Goal: Check status: Check status

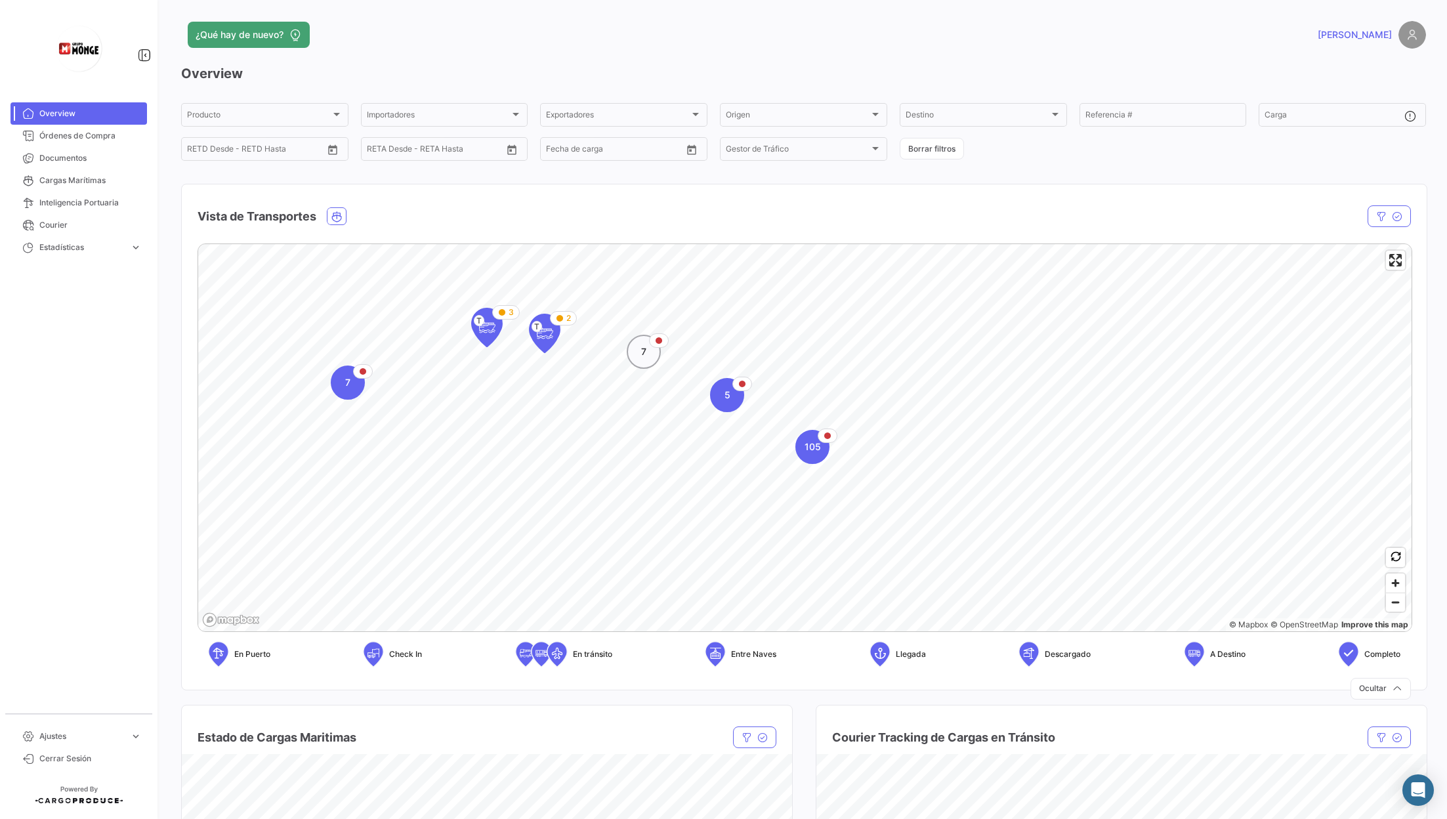
click at [648, 359] on div "7" at bounding box center [644, 352] width 34 height 34
click at [696, 444] on icon "Map marker" at bounding box center [698, 435] width 18 height 28
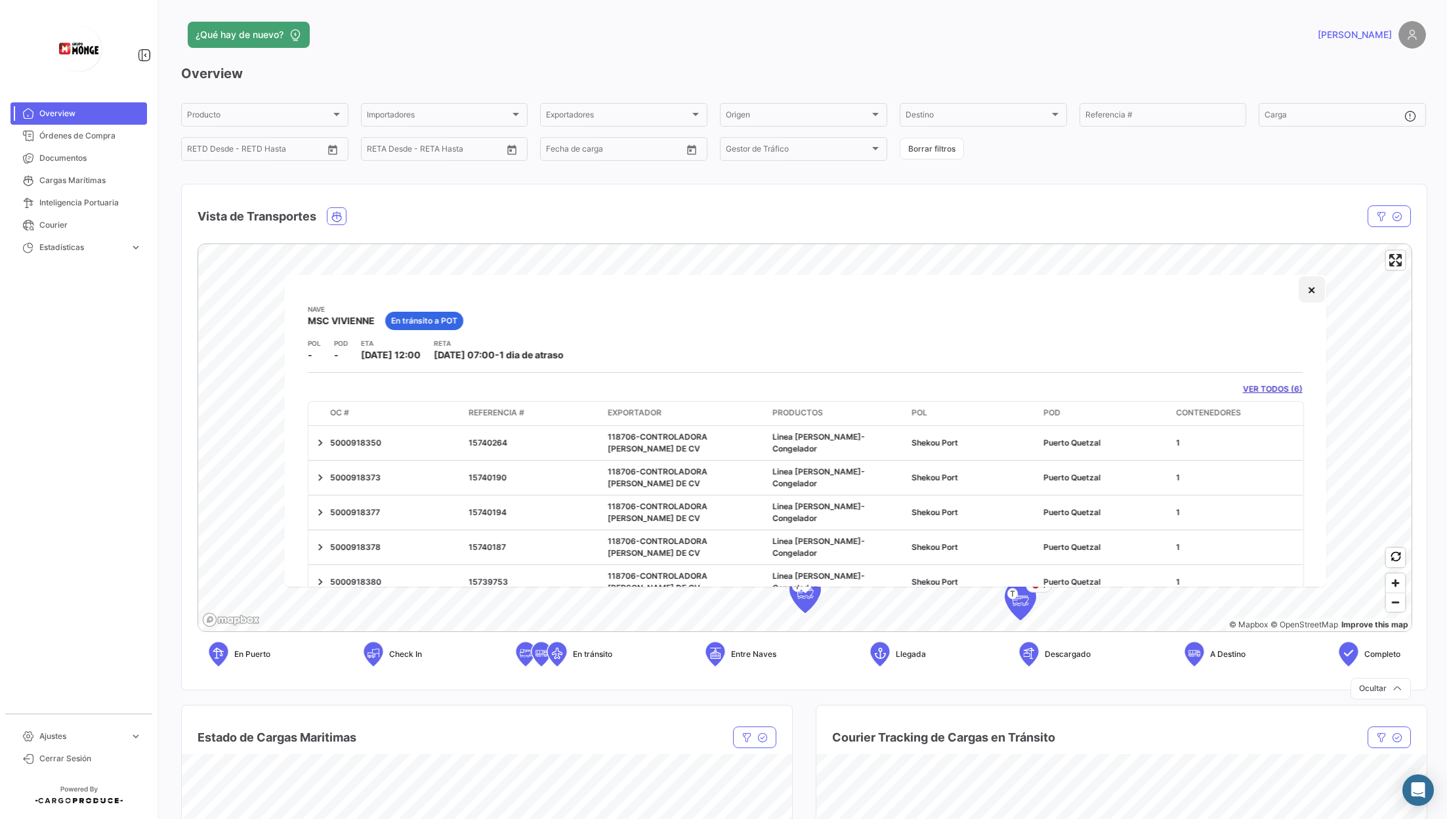
click at [1301, 292] on button "×" at bounding box center [1312, 289] width 26 height 26
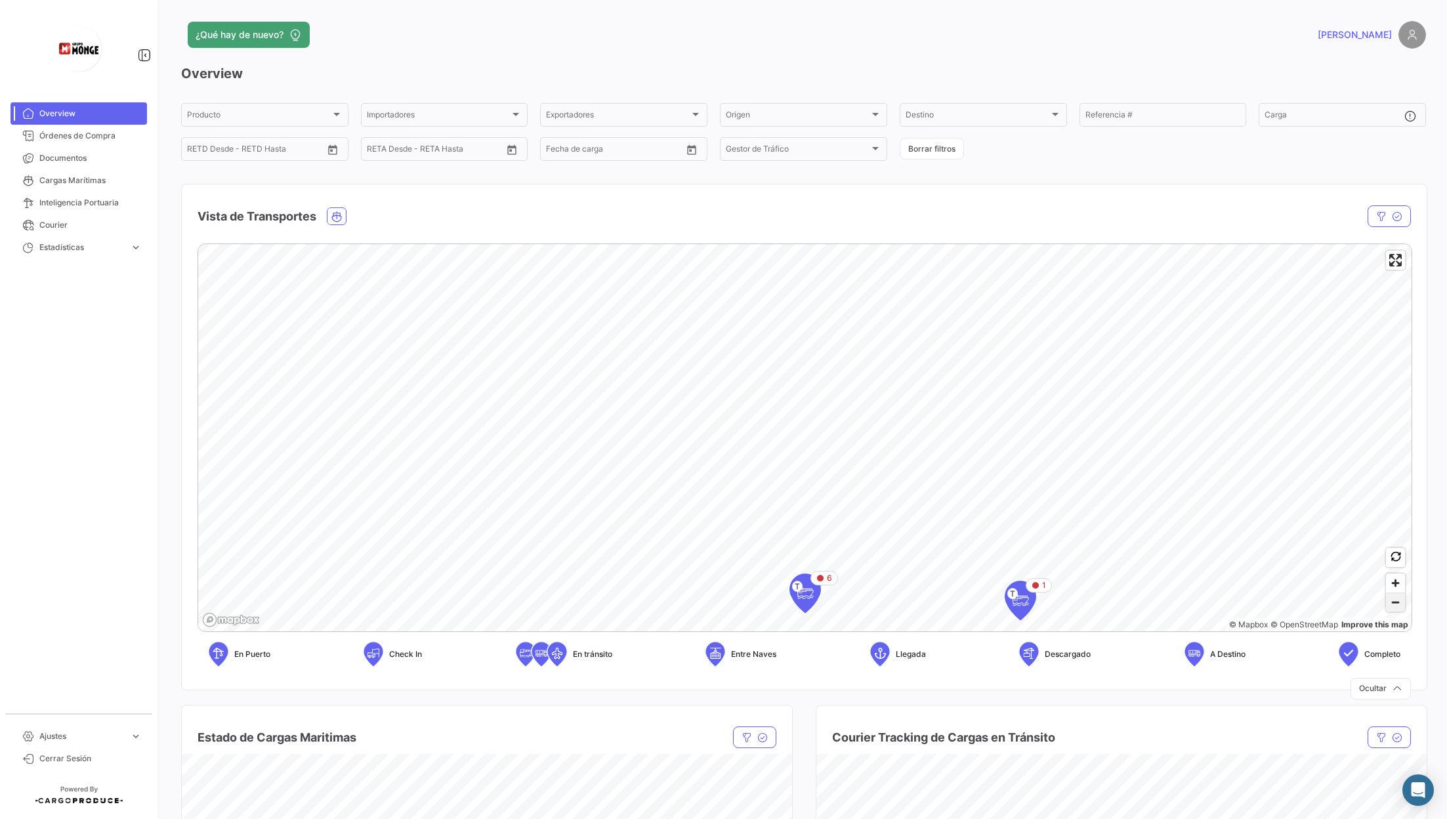
click at [1398, 605] on span "Zoom out" at bounding box center [1395, 602] width 19 height 18
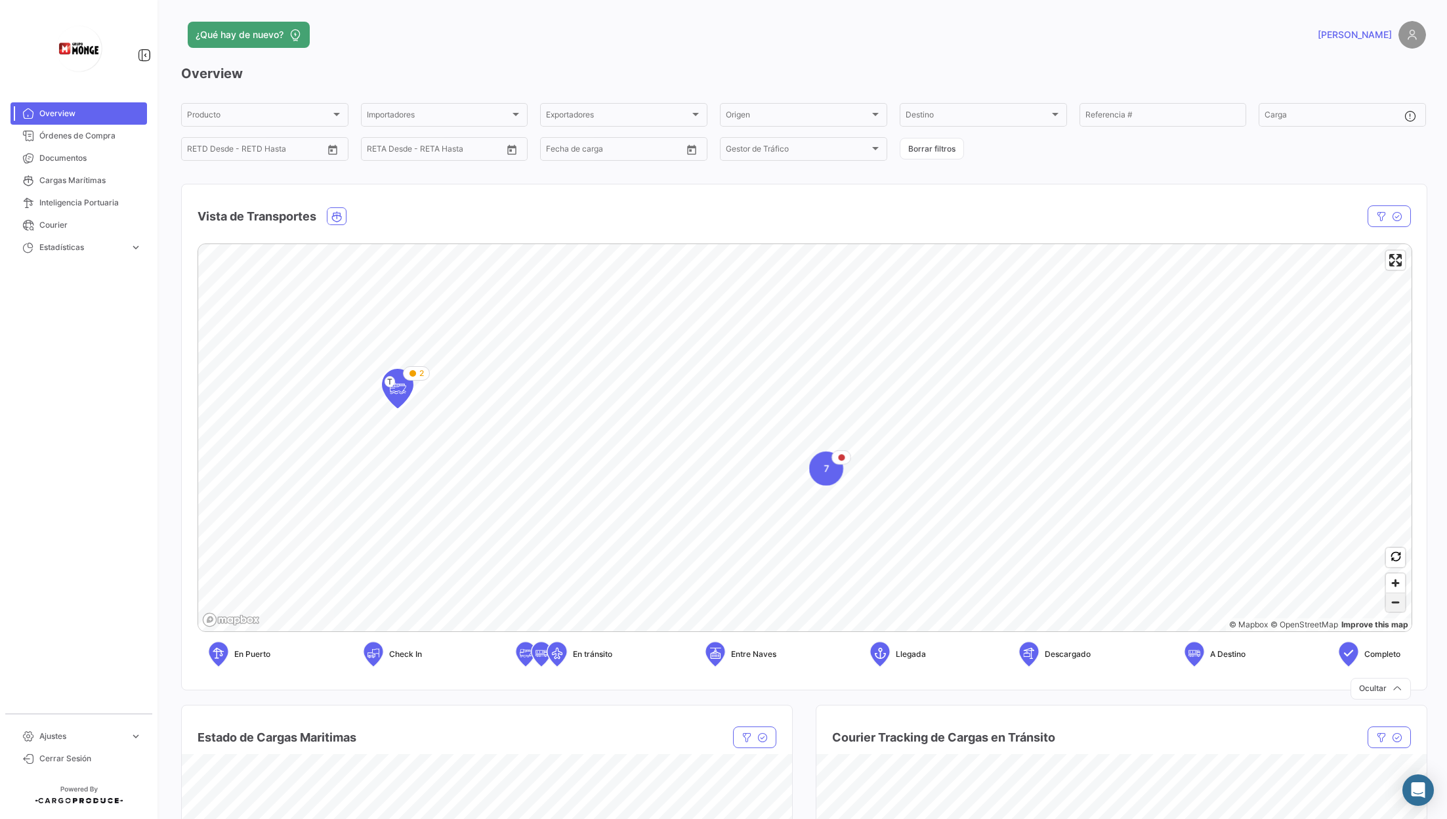
click at [1398, 605] on span "Zoom out" at bounding box center [1395, 602] width 19 height 18
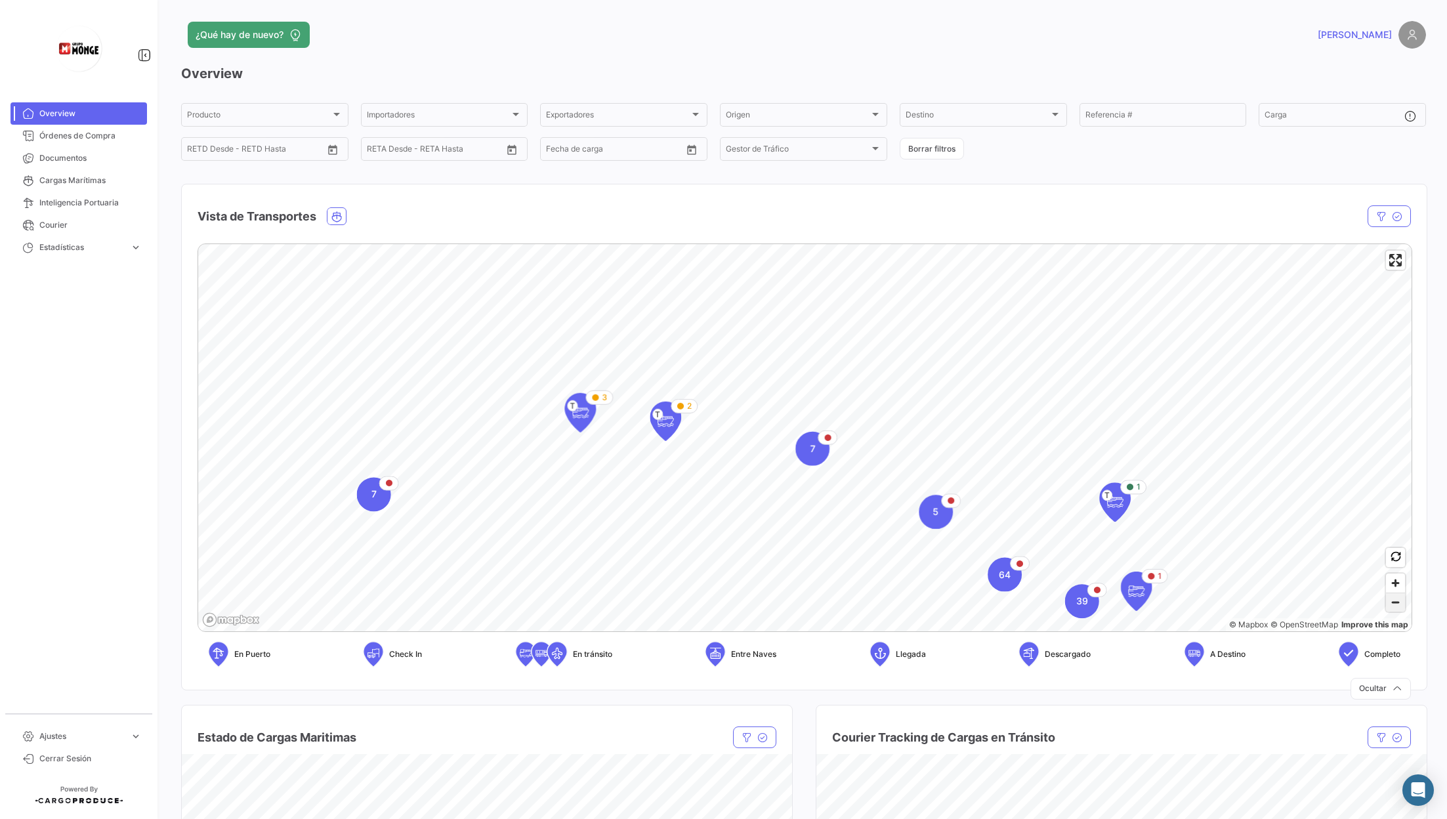
click at [1398, 605] on span "Zoom out" at bounding box center [1395, 602] width 19 height 18
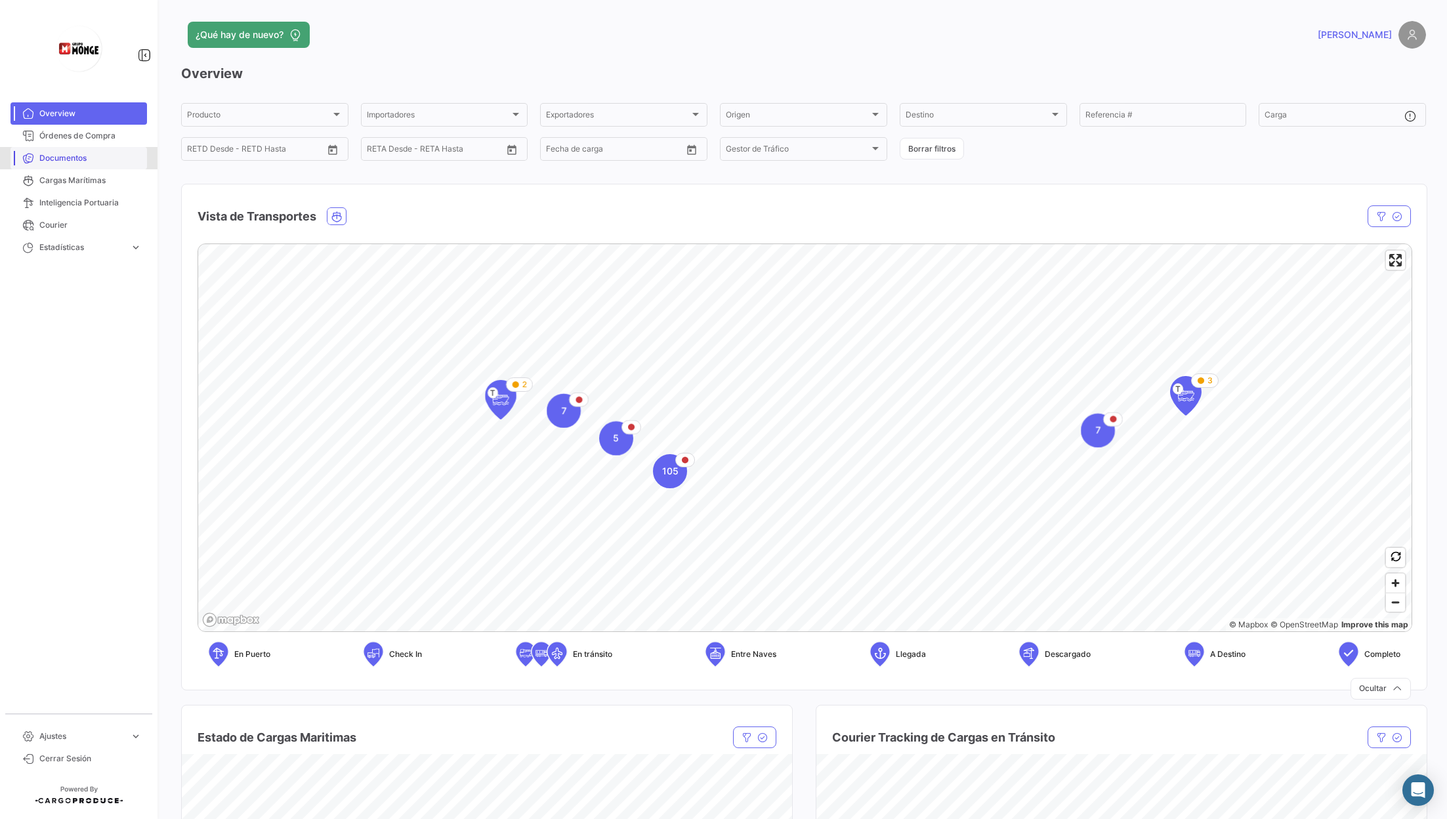
click at [92, 158] on span "Documentos" at bounding box center [90, 158] width 102 height 12
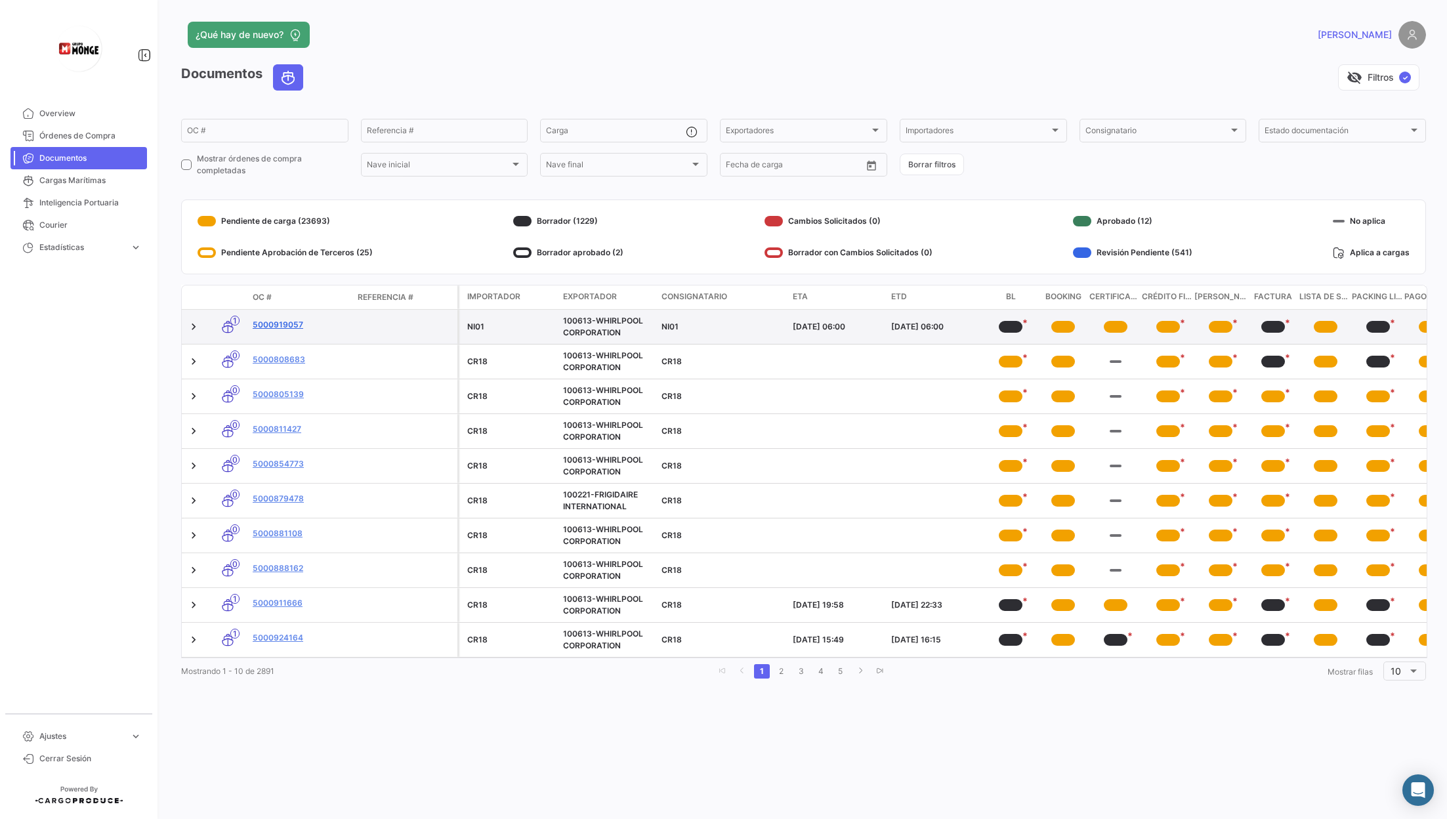
click at [278, 326] on link "5000919057" at bounding box center [300, 325] width 95 height 12
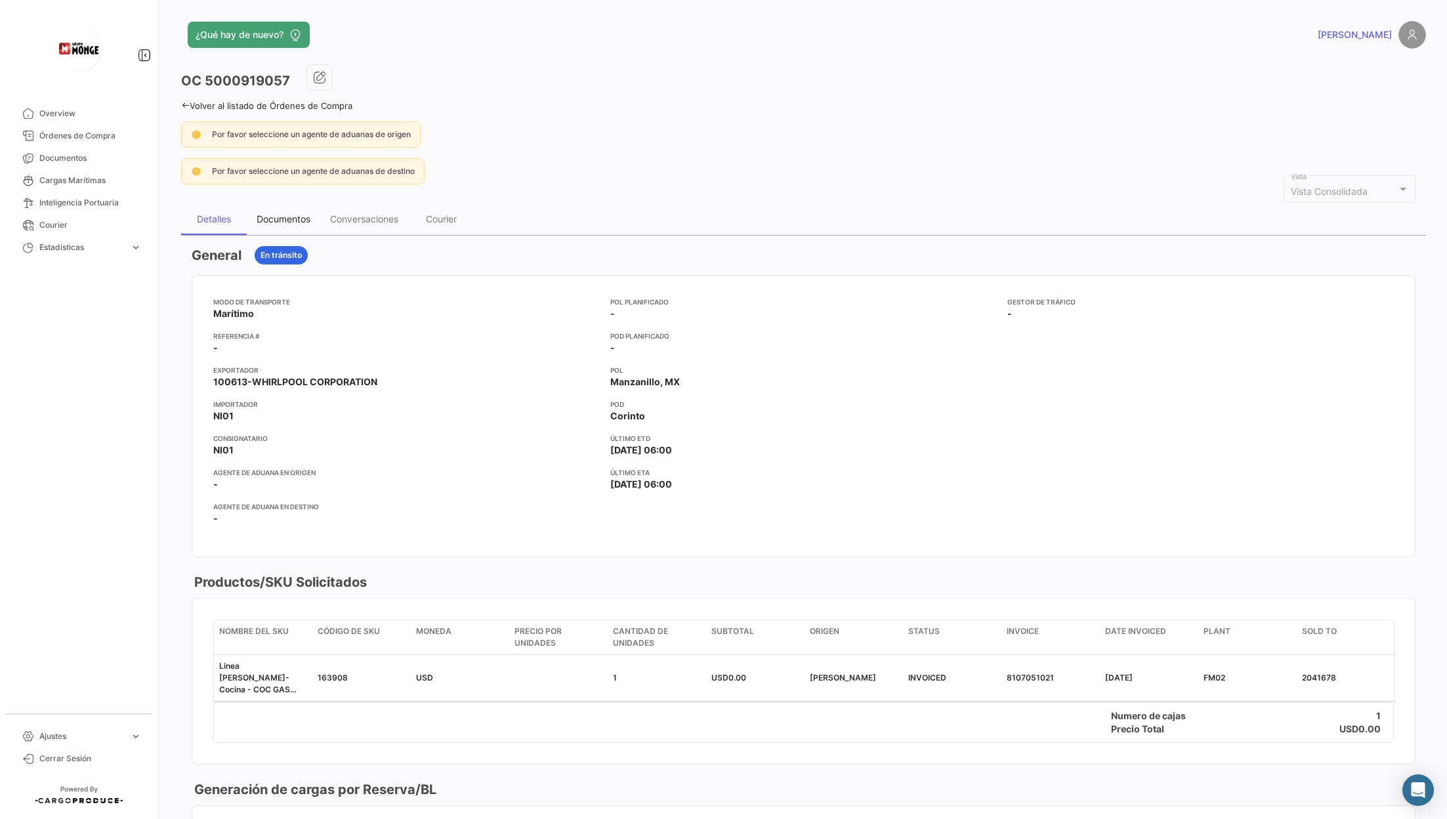
click at [267, 214] on div "Documentos" at bounding box center [284, 218] width 54 height 11
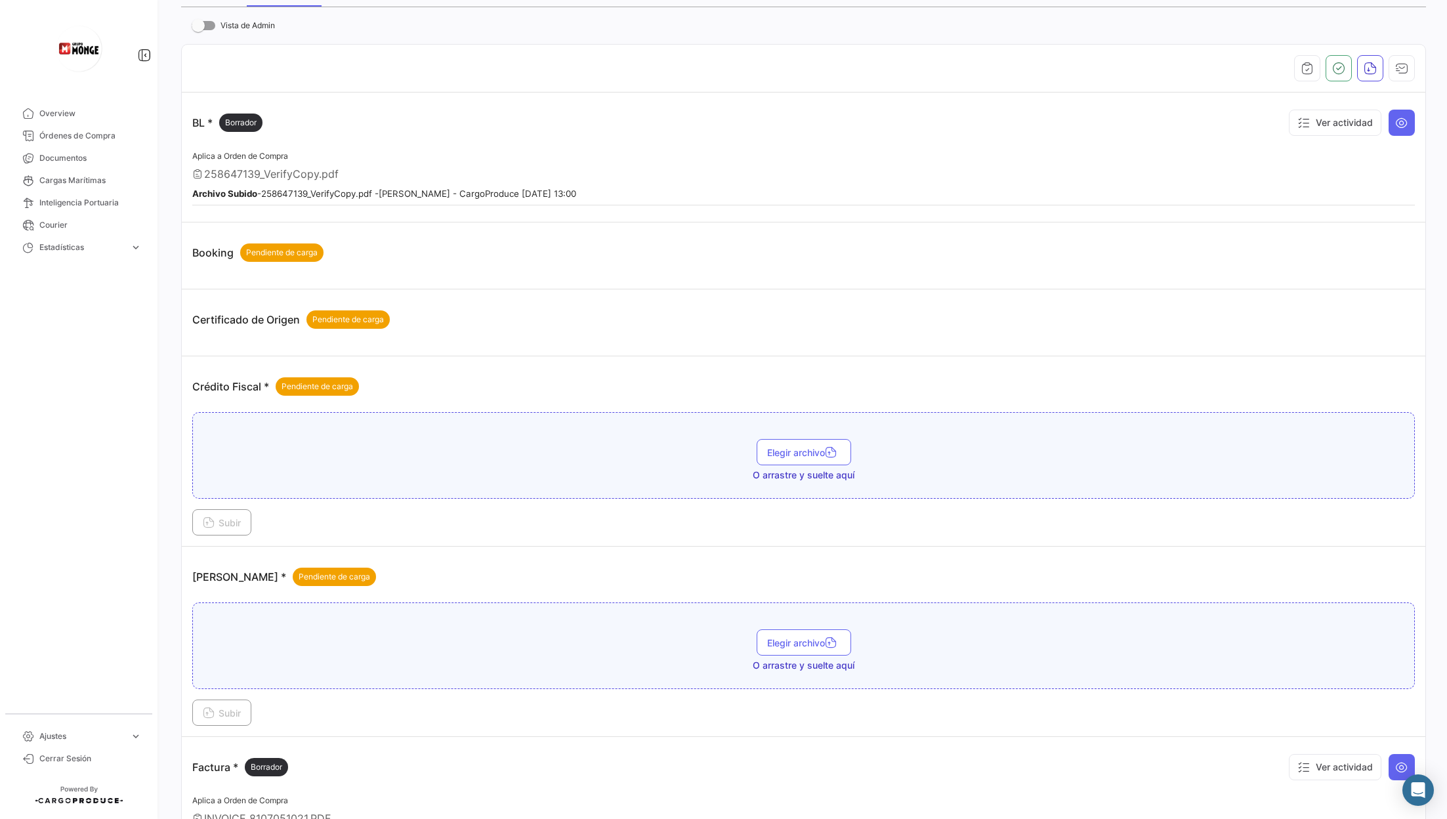
scroll to position [280, 0]
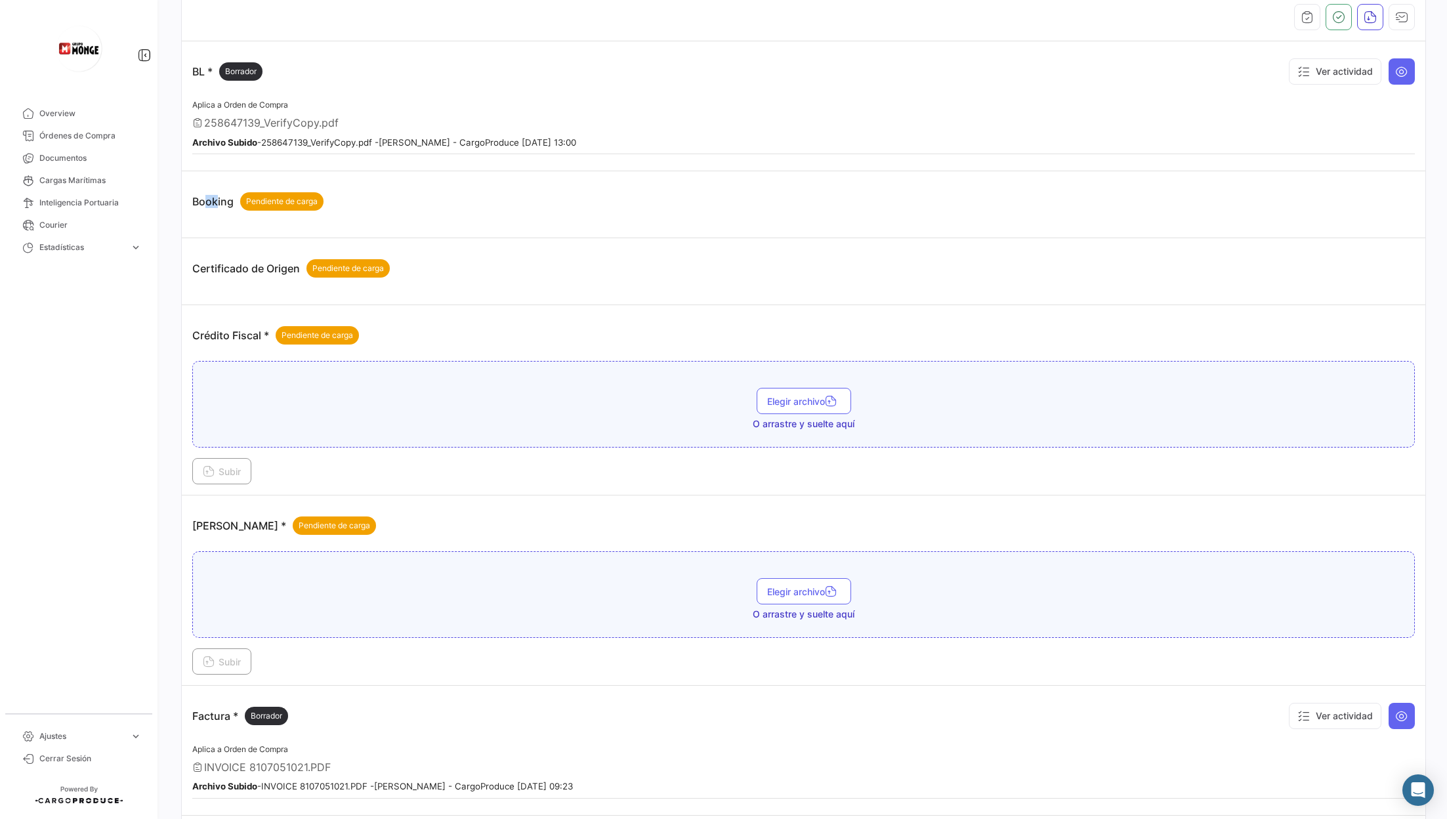
drag, startPoint x: 209, startPoint y: 203, endPoint x: 191, endPoint y: 203, distance: 18.4
click at [191, 203] on td "Booking Pendiente de carga" at bounding box center [804, 204] width 1244 height 67
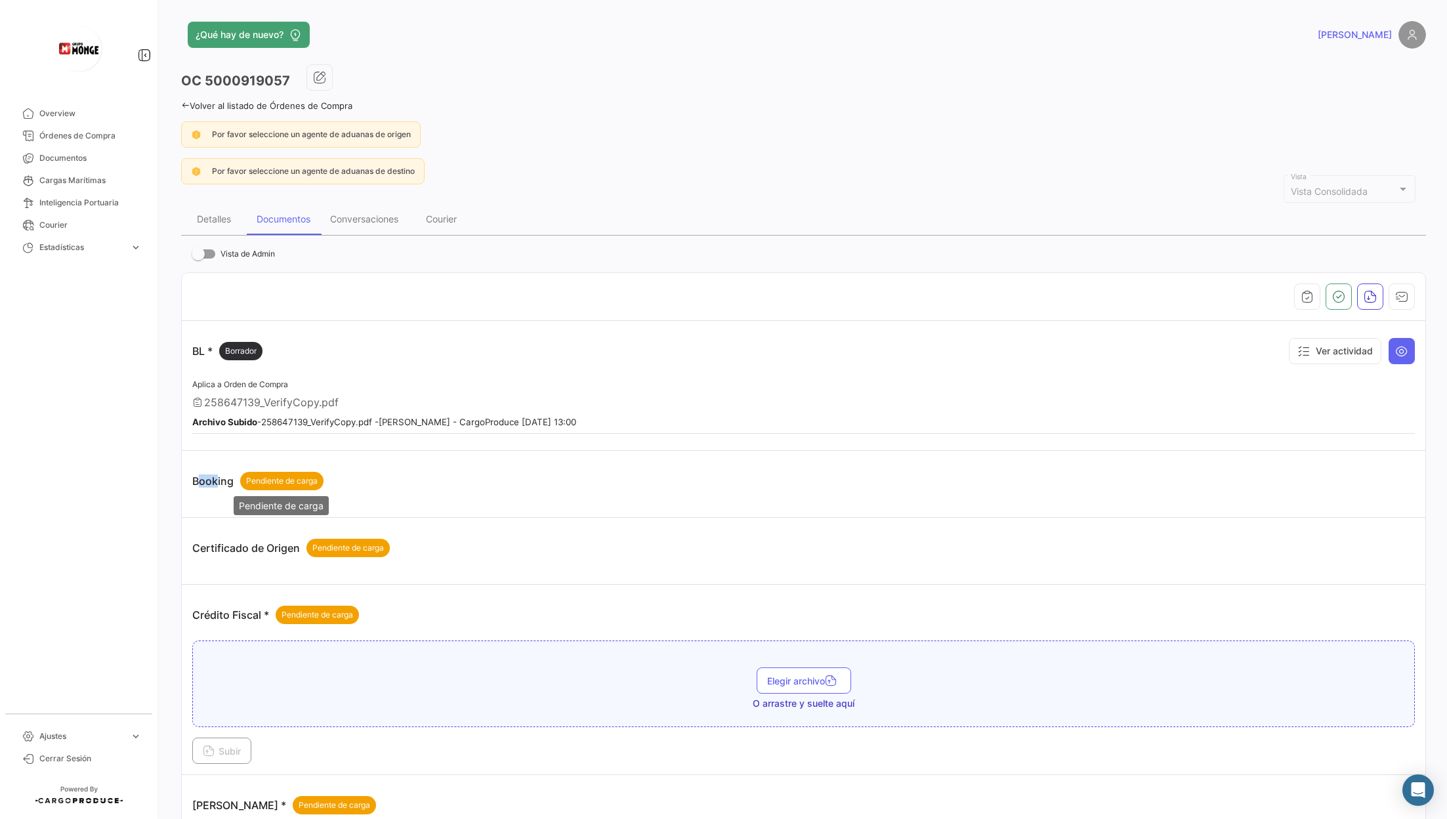
scroll to position [148, 0]
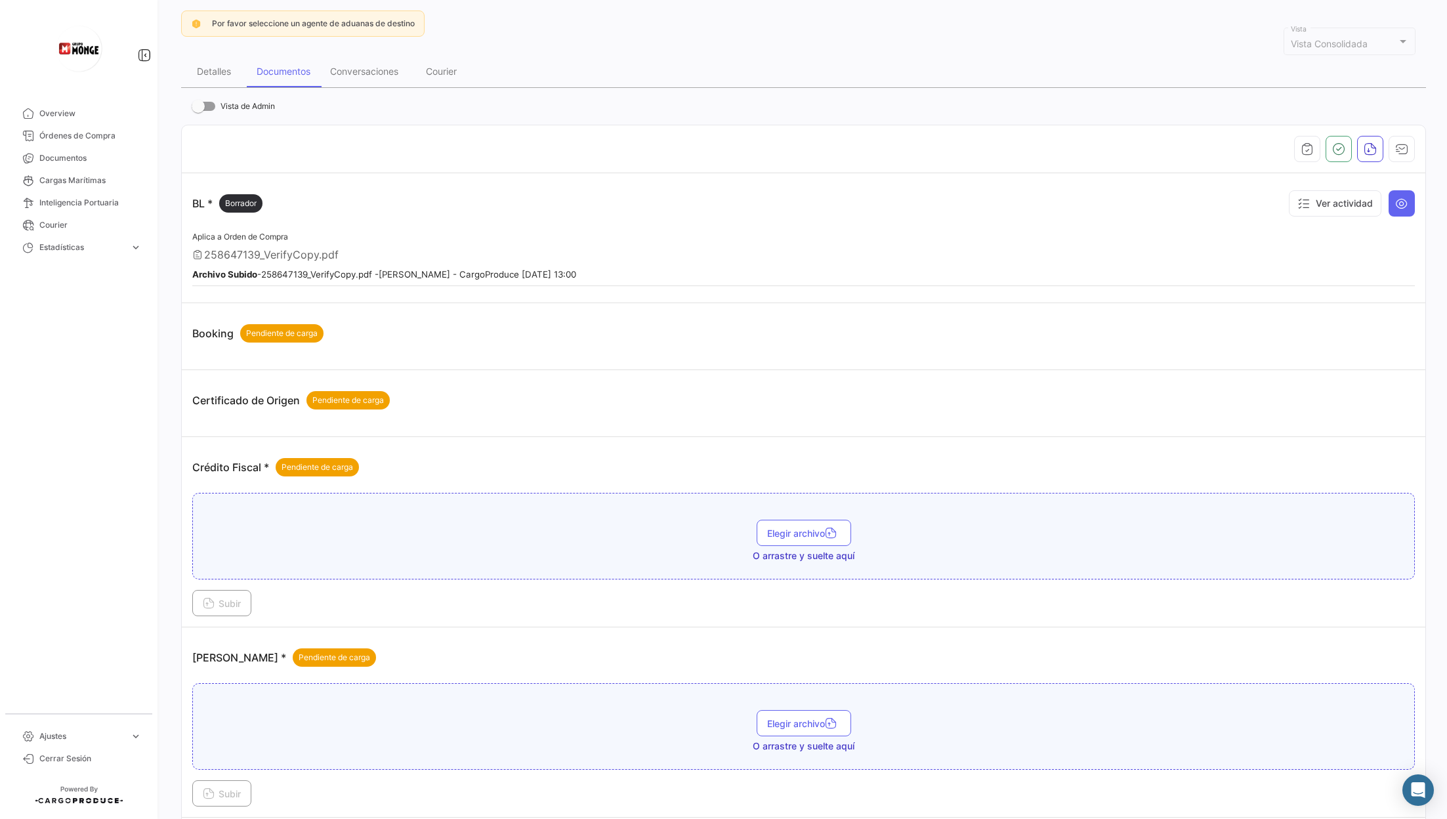
click at [395, 208] on div "BL * Borrador Ver actividad" at bounding box center [803, 203] width 1223 height 39
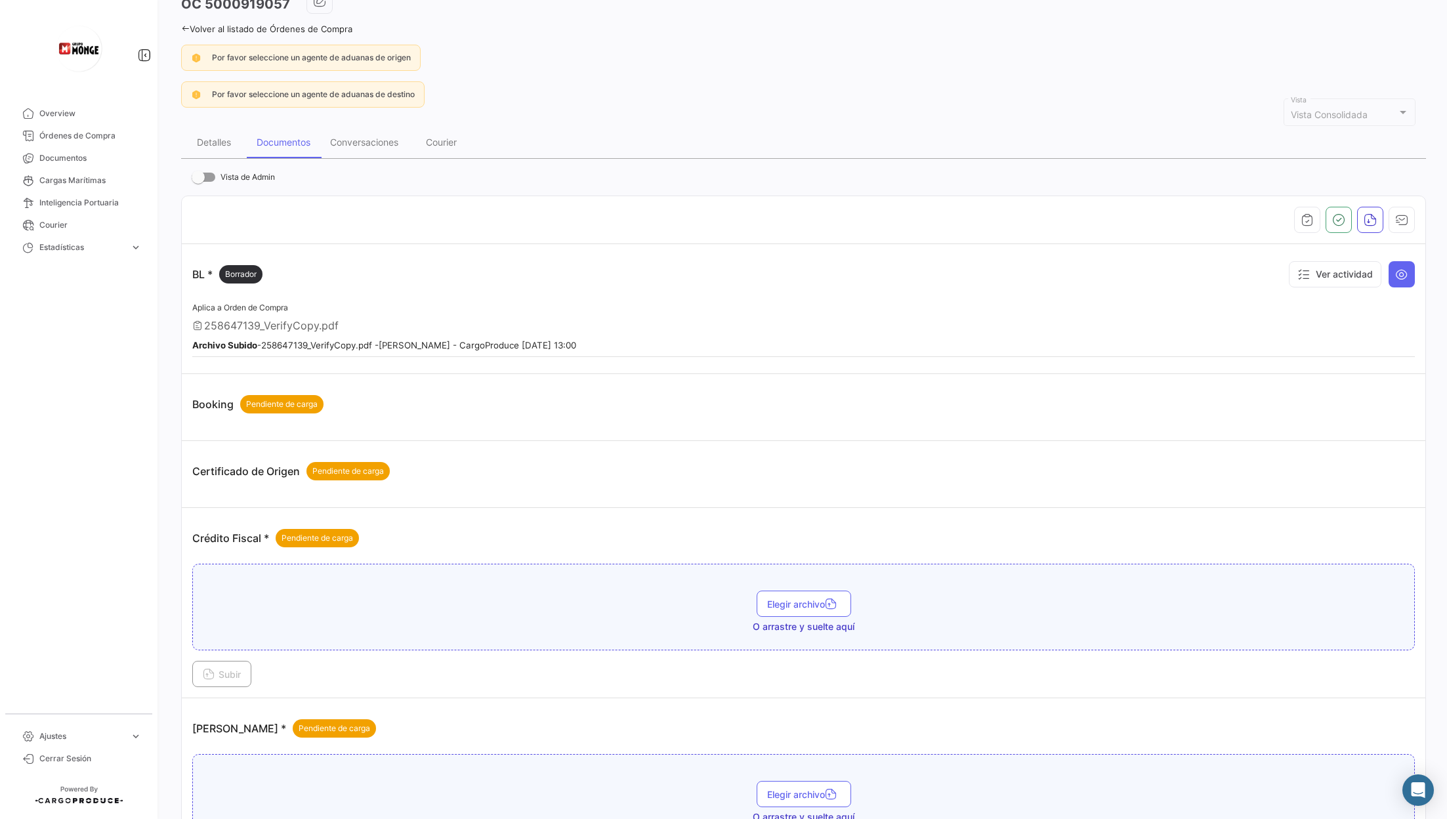
scroll to position [70, 0]
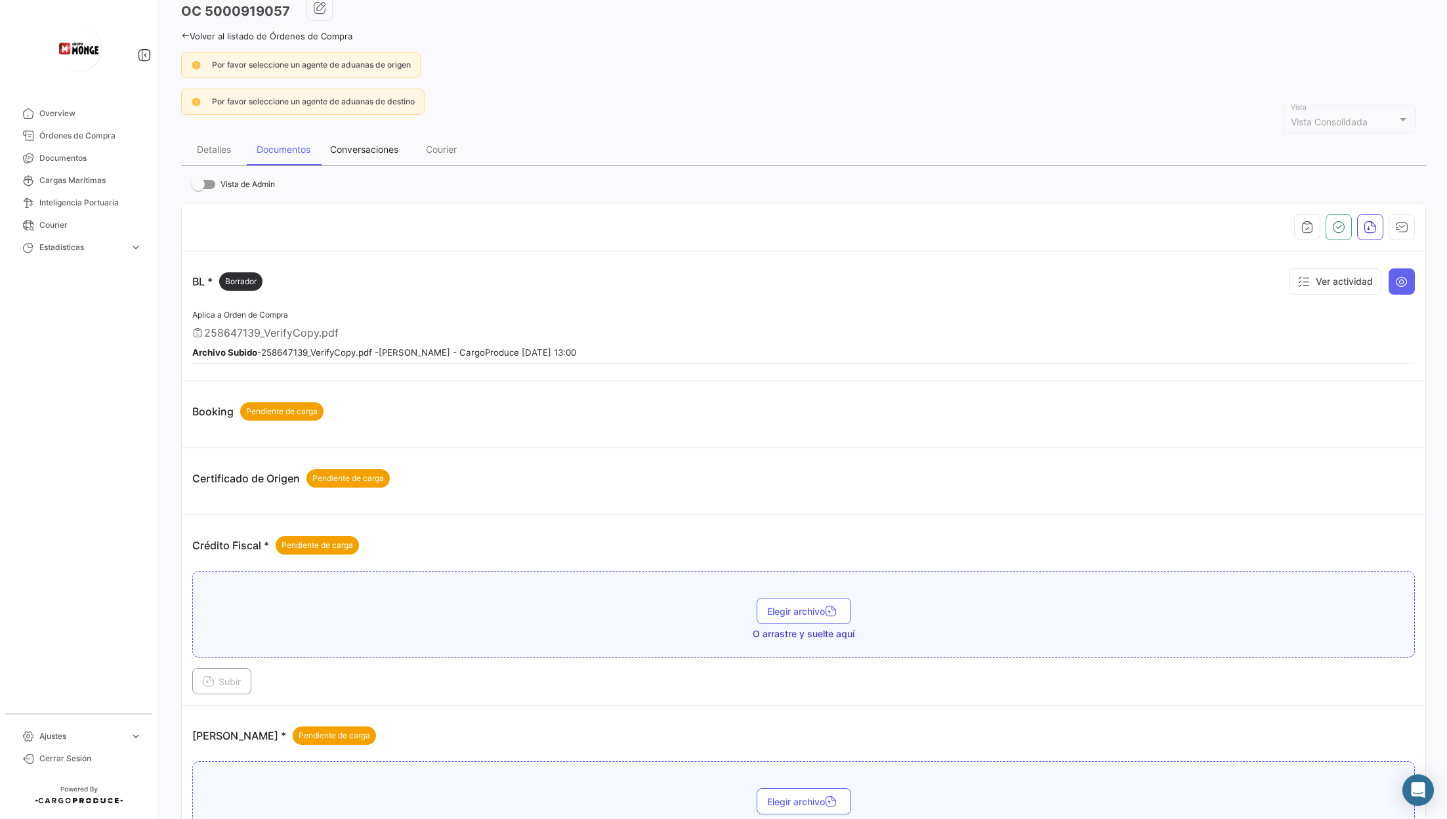
click at [368, 147] on div "Conversaciones" at bounding box center [364, 149] width 68 height 11
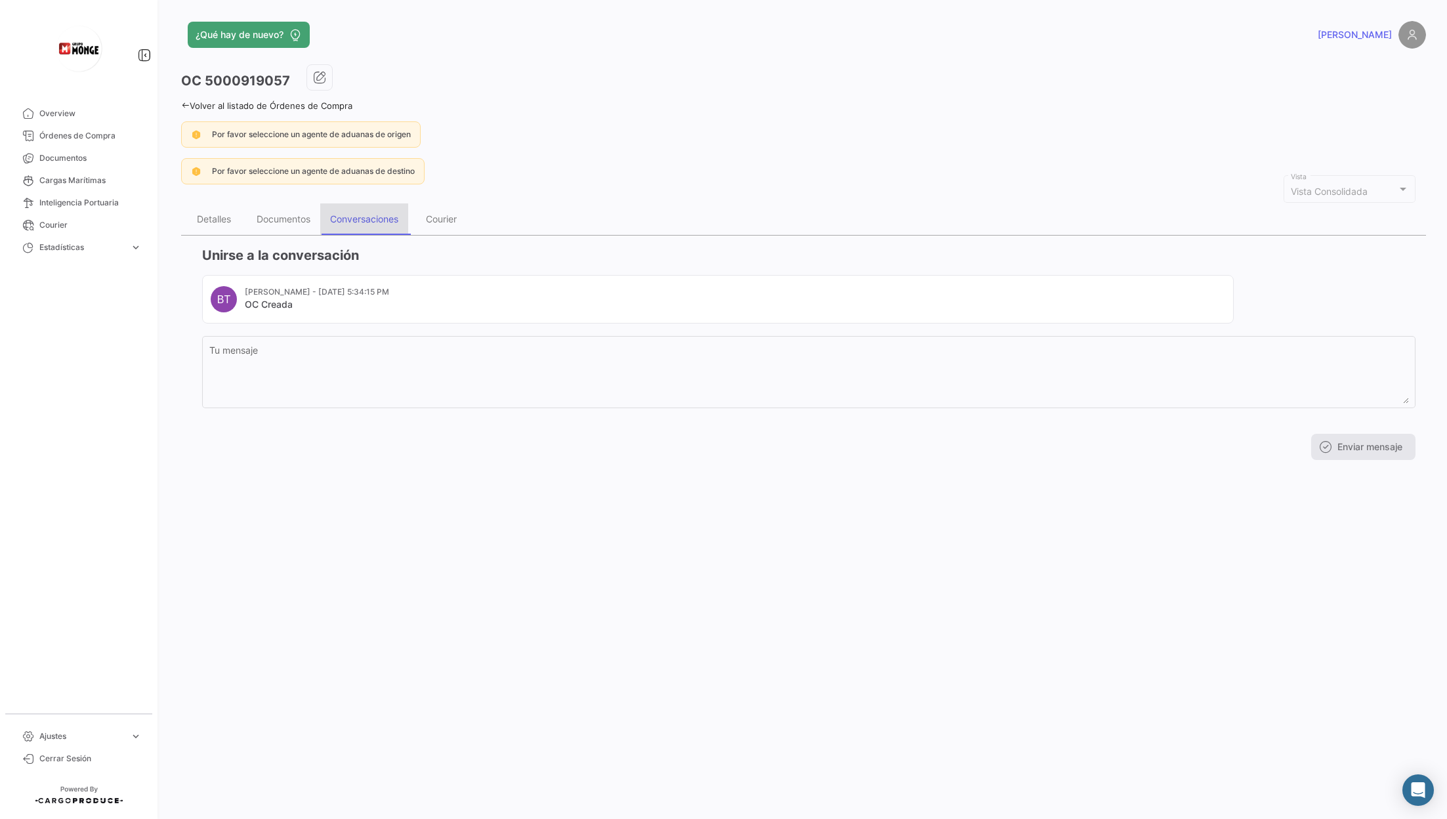
scroll to position [0, 0]
click at [302, 218] on div "Documentos" at bounding box center [284, 218] width 54 height 11
